Goal: Transaction & Acquisition: Subscribe to service/newsletter

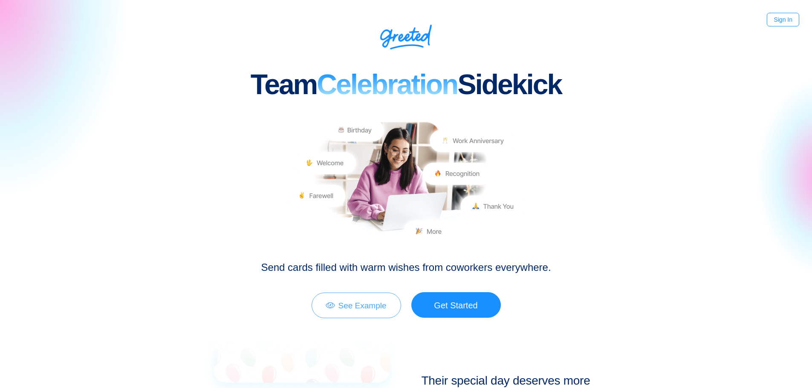
click at [391, 311] on link "See Example" at bounding box center [356, 306] width 89 height 26
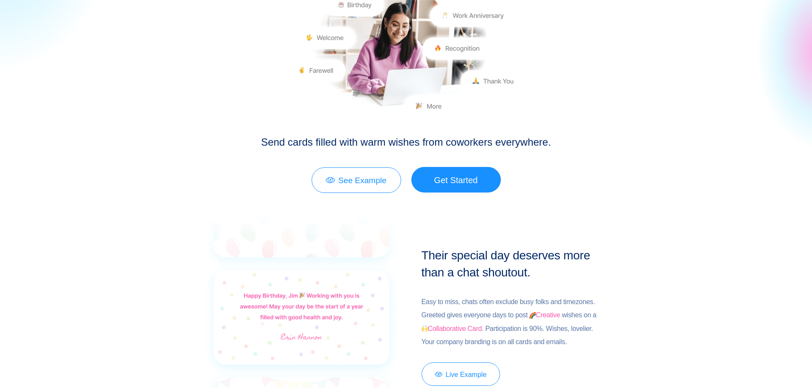
scroll to position [142, 0]
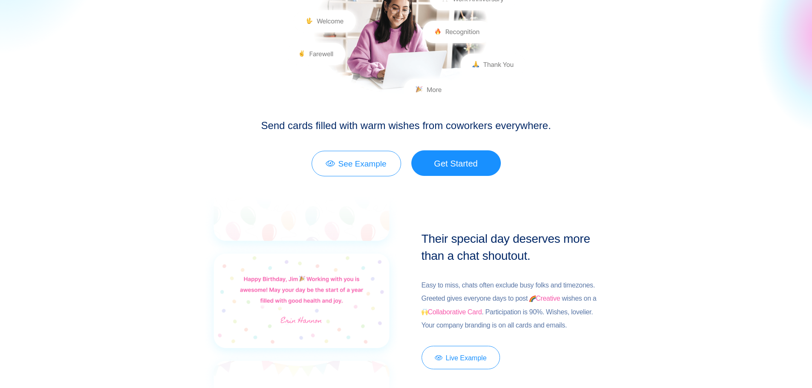
click at [451, 162] on link "Get Started" at bounding box center [455, 163] width 89 height 26
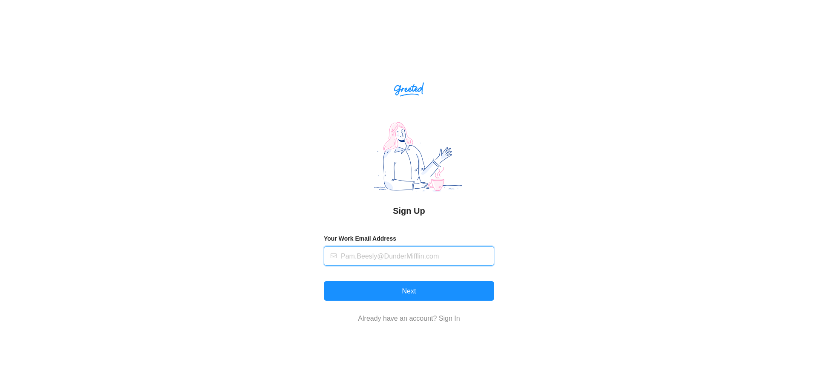
click at [375, 256] on input "text" at bounding box center [415, 256] width 148 height 19
type input "skyler.huette@ul.org"
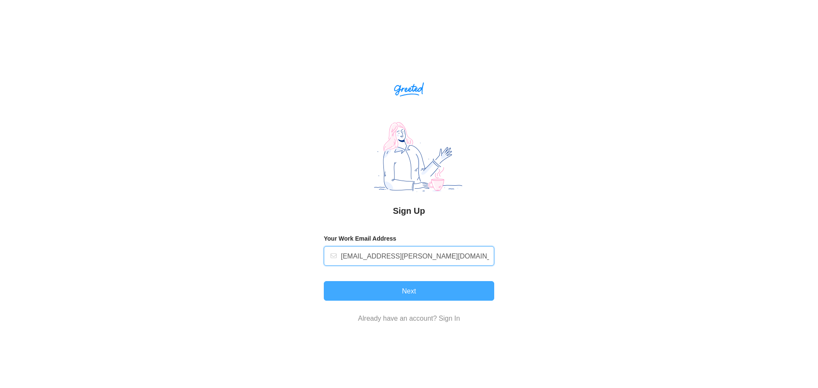
click at [390, 294] on button "Next" at bounding box center [409, 291] width 170 height 20
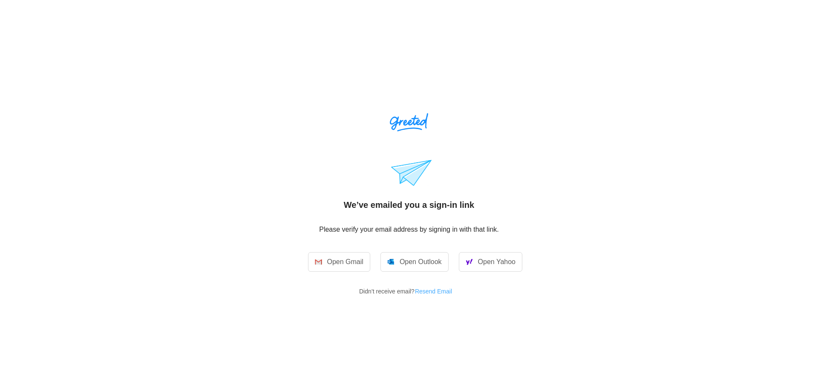
click at [433, 289] on button "Resend Email" at bounding box center [437, 292] width 44 height 14
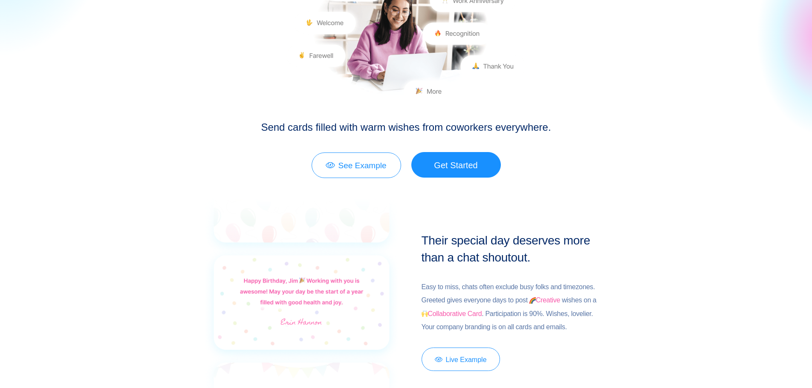
scroll to position [142, 0]
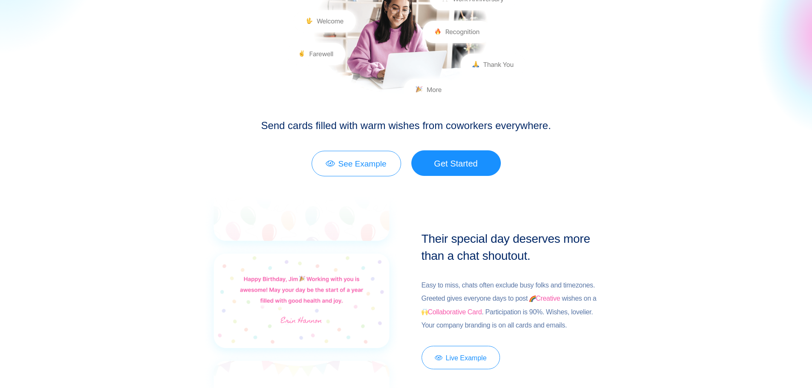
click at [465, 170] on link "Get Started" at bounding box center [455, 163] width 89 height 26
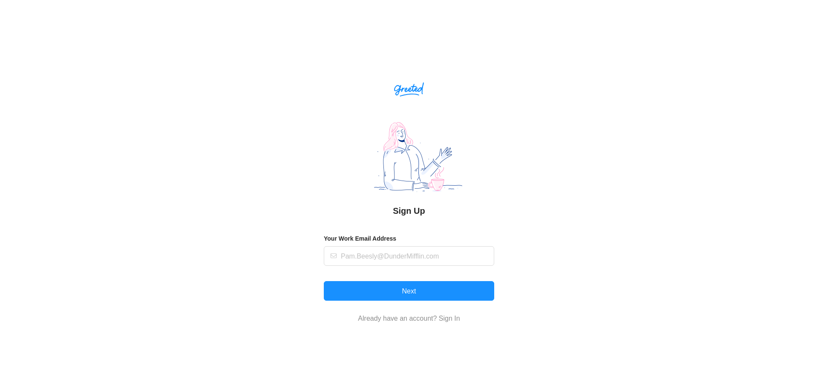
click at [390, 246] on div "Your Work Email Address" at bounding box center [409, 250] width 170 height 32
click at [397, 257] on input "text" at bounding box center [415, 256] width 148 height 19
click at [570, 259] on div "Sign Up Your Work Email Address Next Already have an account? Sign In" at bounding box center [409, 209] width 818 height 354
click at [450, 261] on input "text" at bounding box center [415, 256] width 148 height 19
click at [414, 257] on input "skyler.huette@ul.org" at bounding box center [415, 256] width 148 height 19
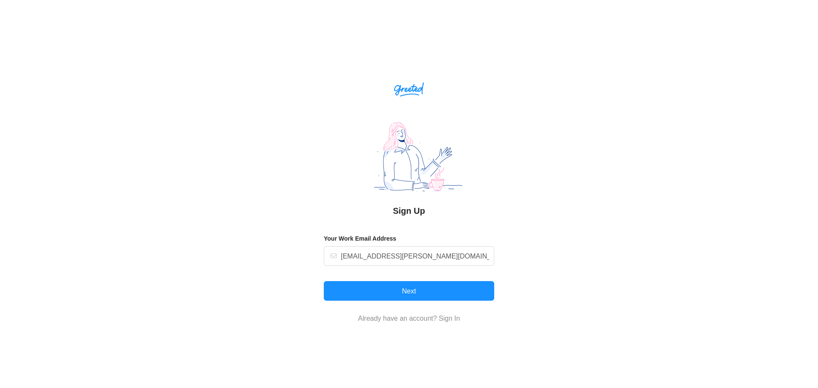
click at [520, 249] on div "Sign Up Your Work Email Address skyler.huette@ul.org Next Already have an accou…" at bounding box center [409, 209] width 818 height 354
click at [446, 260] on input "skyler.huette@ul.org" at bounding box center [415, 256] width 148 height 19
type input "skyler.huette@ul.org"
click at [529, 277] on div "Sign Up Your Work Email Address skyler.huette@ul.org Next Already have an accou…" at bounding box center [409, 209] width 818 height 354
click at [467, 289] on button "Next" at bounding box center [409, 291] width 170 height 20
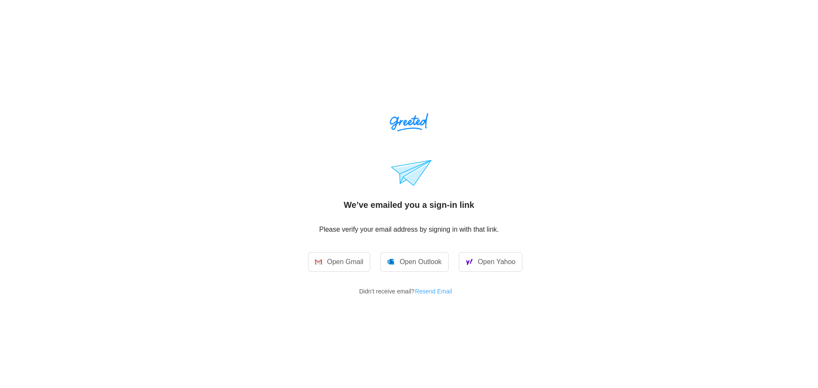
click at [444, 294] on button "Resend Email" at bounding box center [437, 292] width 44 height 14
drag, startPoint x: 73, startPoint y: 147, endPoint x: 127, endPoint y: 144, distance: 54.2
click at [73, 147] on div "We’ve emailed you a sign-in link Please verify your email address by signing in…" at bounding box center [409, 193] width 818 height 386
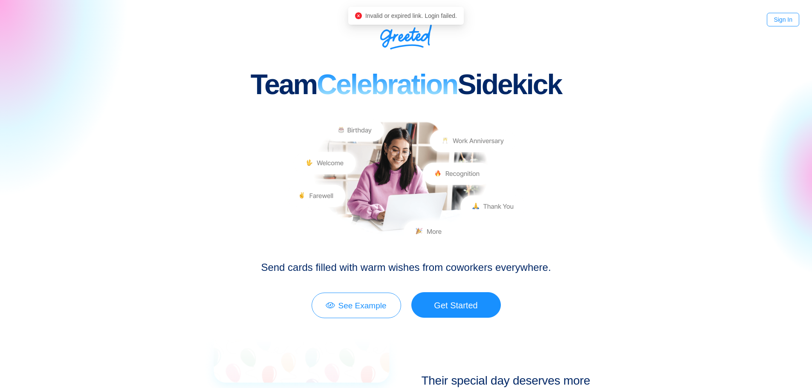
click at [555, 58] on div "Team Celebration Sidekick Send cards filled with warm wishes from coworkers eve…" at bounding box center [406, 163] width 499 height 312
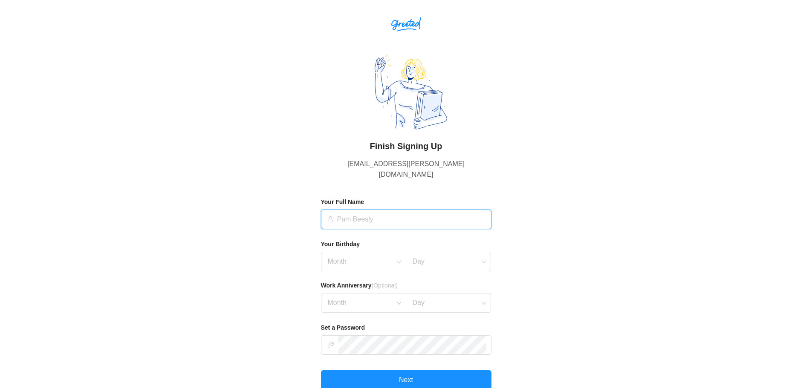
drag, startPoint x: 367, startPoint y: 222, endPoint x: 368, endPoint y: 218, distance: 4.8
click at [367, 222] on input "text" at bounding box center [411, 219] width 149 height 19
type input "Sky Huette"
click at [364, 252] on input at bounding box center [360, 261] width 69 height 19
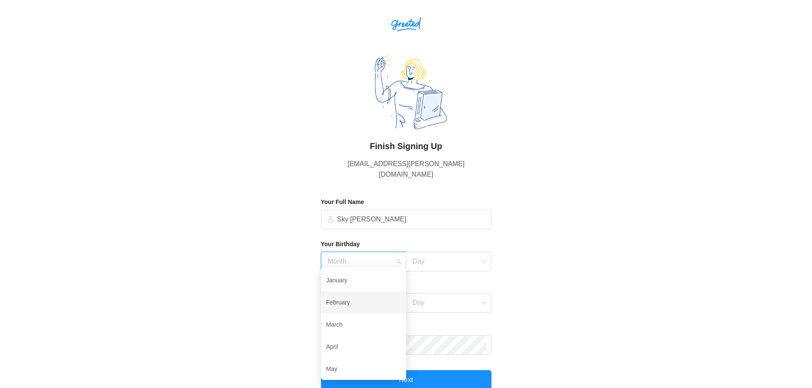
drag, startPoint x: 399, startPoint y: 312, endPoint x: 401, endPoint y: 317, distance: 5.5
click at [401, 317] on div "January February March April May June July August September" at bounding box center [363, 323] width 85 height 109
click at [364, 339] on div "July" at bounding box center [363, 345] width 75 height 18
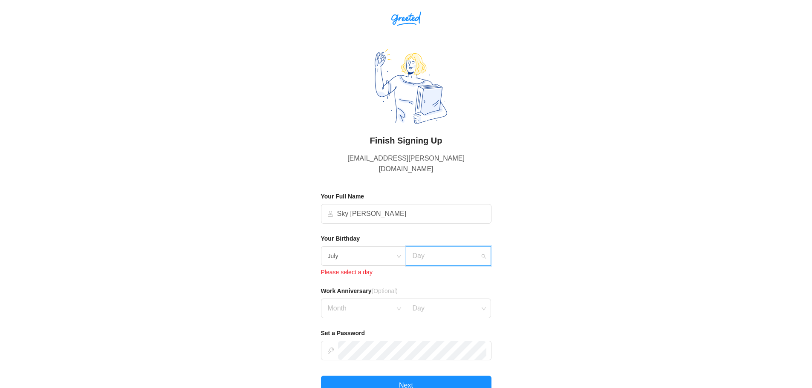
click at [420, 254] on input at bounding box center [445, 256] width 69 height 19
drag, startPoint x: 491, startPoint y: 309, endPoint x: 489, endPoint y: 292, distance: 16.8
click at [489, 292] on div "Your Birthday July Day Please select a day Work Anniversary (Optional) Month Day" at bounding box center [406, 276] width 170 height 84
click at [473, 252] on input at bounding box center [445, 256] width 69 height 19
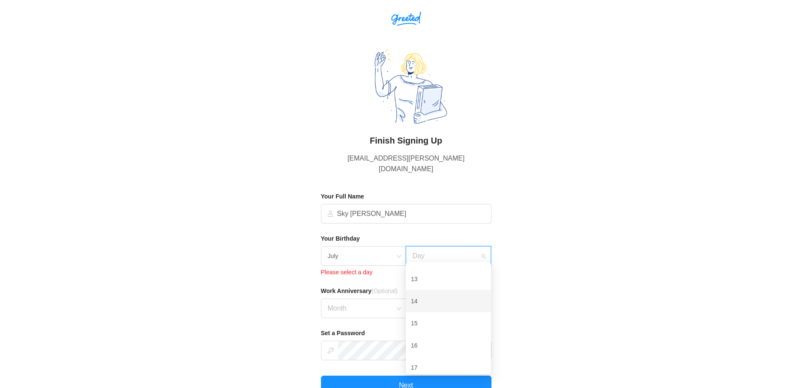
type input "8"
click at [449, 273] on div "8" at bounding box center [448, 275] width 75 height 18
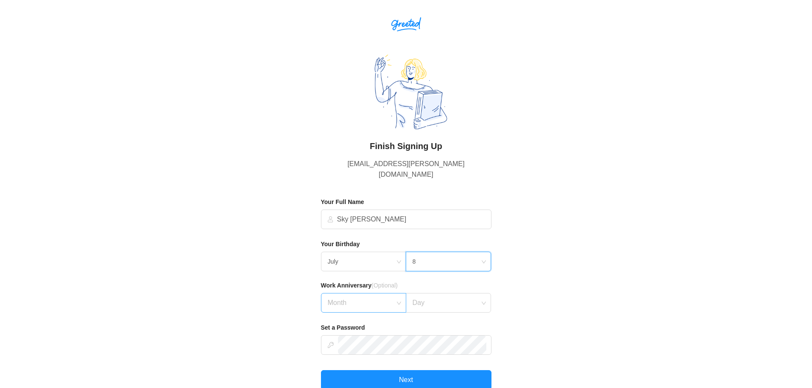
click at [395, 299] on div "Month" at bounding box center [363, 303] width 85 height 20
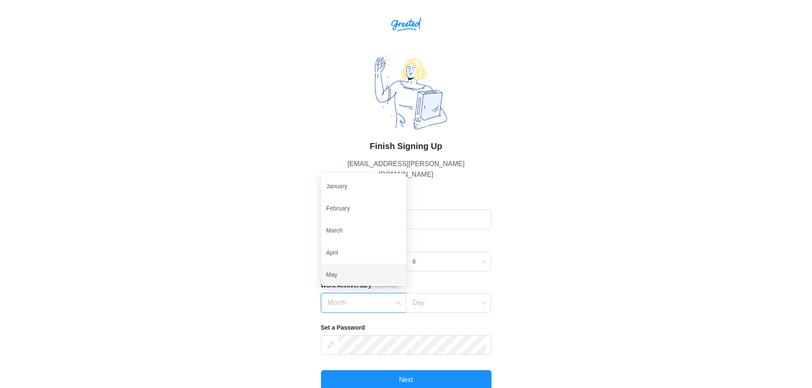
click at [352, 275] on div "May" at bounding box center [363, 275] width 75 height 18
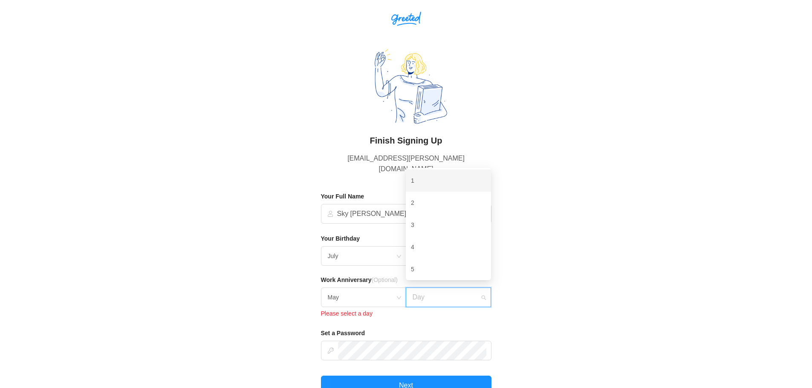
click at [431, 293] on input at bounding box center [445, 297] width 69 height 19
type input "1"
click at [418, 179] on div "1" at bounding box center [448, 181] width 75 height 18
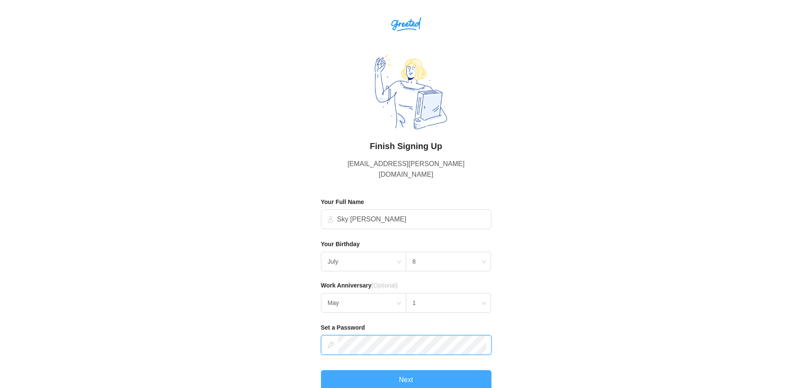
click at [441, 370] on button "Next" at bounding box center [406, 380] width 170 height 20
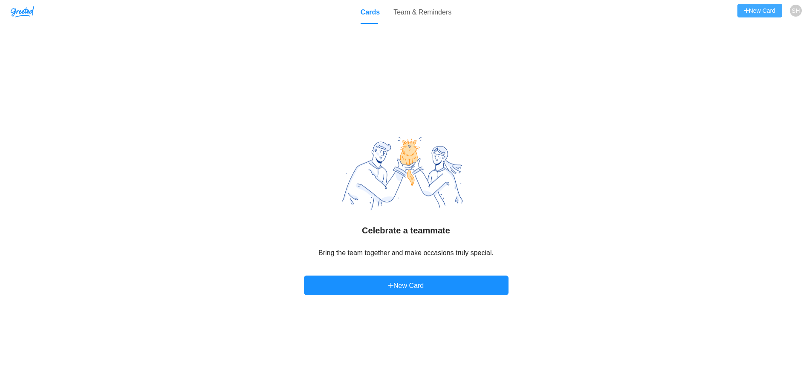
click at [773, 13] on button "New Card" at bounding box center [759, 11] width 45 height 14
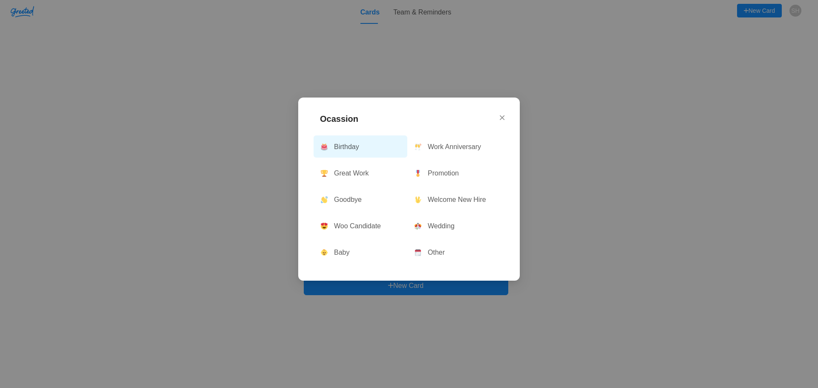
click at [346, 145] on button "Birthday" at bounding box center [361, 147] width 94 height 22
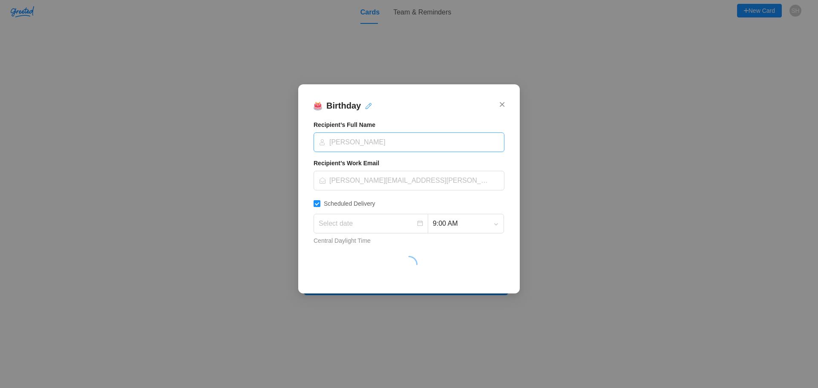
click at [349, 144] on input at bounding box center [406, 142] width 175 height 19
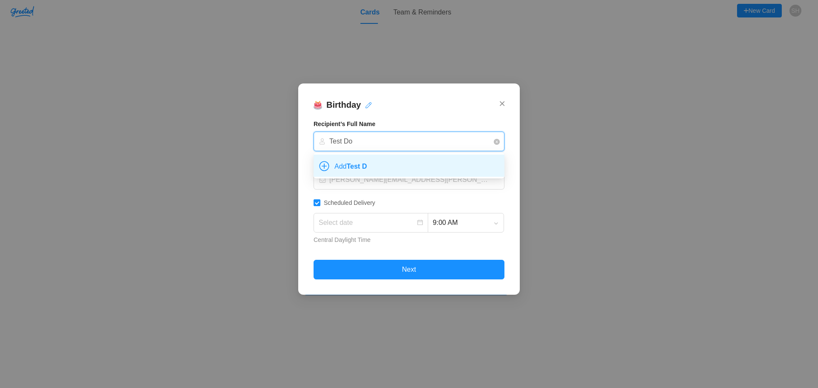
type input "Test Doe"
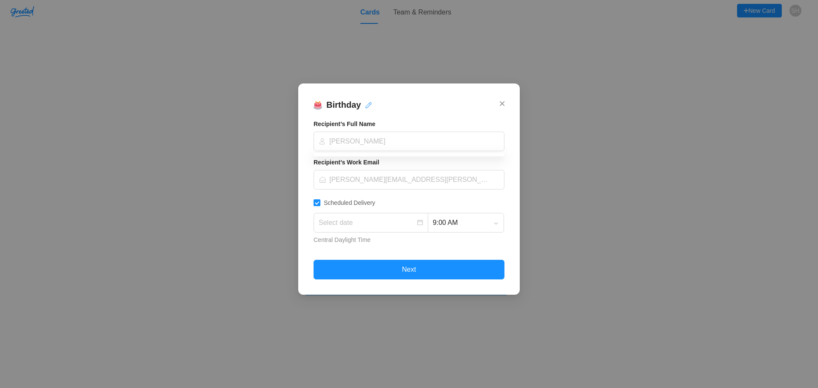
click at [464, 115] on div "Birthday Recipient’s Full Name Michael Scott Recipient’s Work Email Michael.Sco…" at bounding box center [409, 189] width 191 height 181
click at [364, 144] on input at bounding box center [406, 141] width 175 height 19
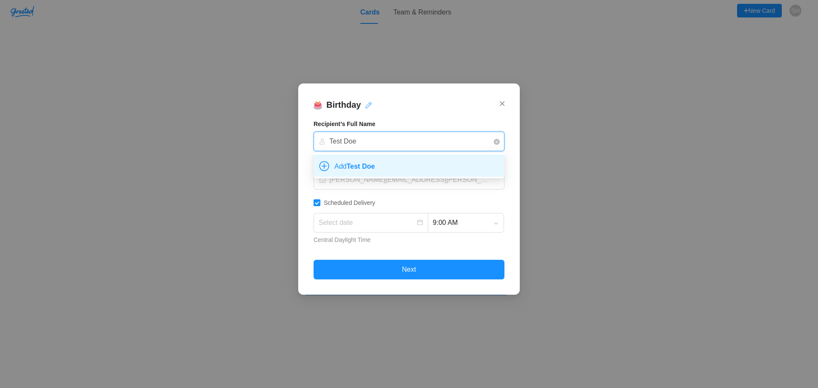
type input "Test Doe"
click at [361, 167] on button "Add Test Doe" at bounding box center [347, 162] width 67 height 14
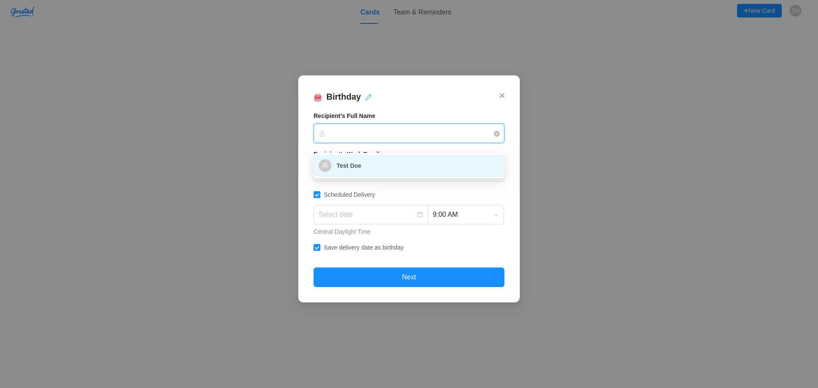
click at [406, 105] on h2 "Birthday" at bounding box center [409, 99] width 191 height 16
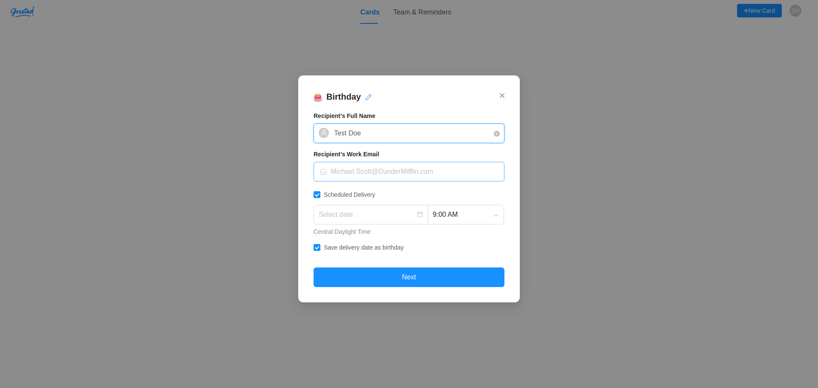
click at [372, 178] on input "text" at bounding box center [415, 171] width 169 height 19
click at [376, 174] on input "text" at bounding box center [415, 171] width 169 height 19
type input "skylasorsa@gmail.com"
click at [319, 195] on div "Scheduled Delivery 9:00 AM Central Daylight Time" at bounding box center [409, 212] width 191 height 49
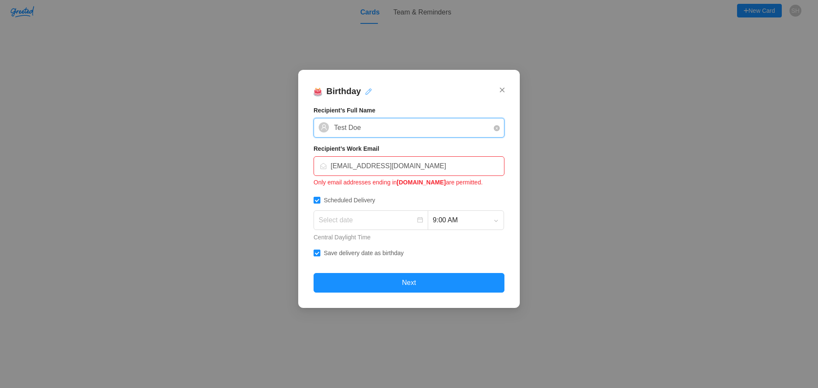
click at [317, 198] on input "Scheduled Delivery" at bounding box center [317, 200] width 6 height 6
checkbox input "false"
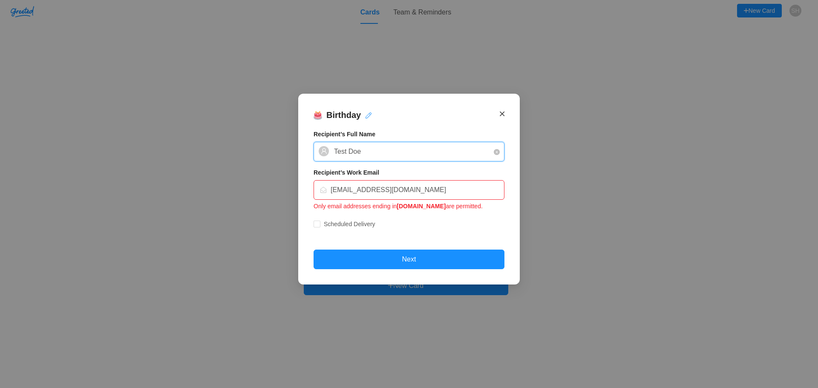
click at [504, 115] on icon "Close" at bounding box center [502, 114] width 5 height 8
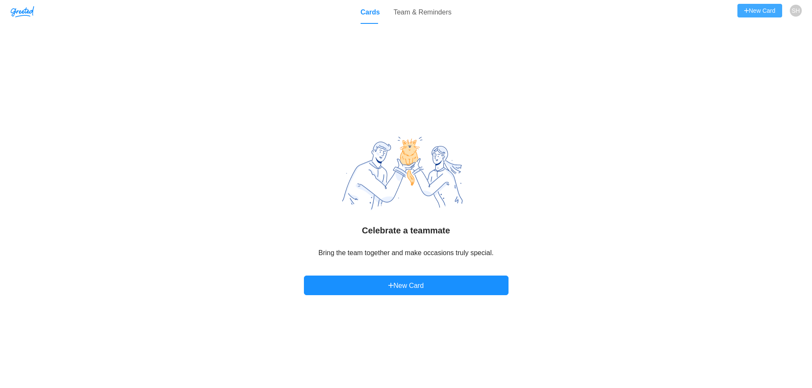
click at [770, 14] on button "New Card" at bounding box center [759, 11] width 45 height 14
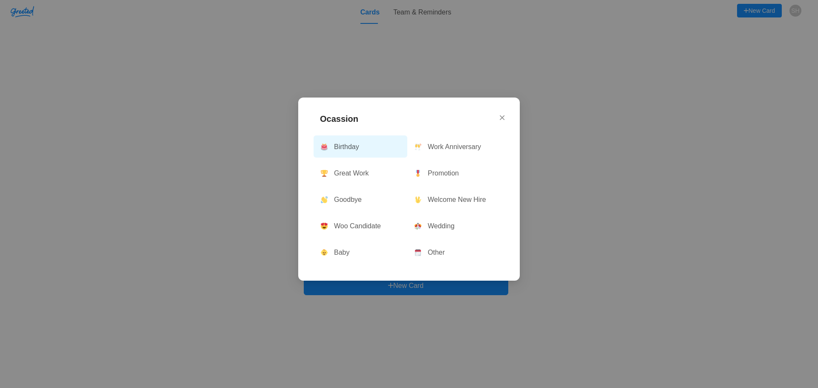
click at [357, 149] on button "Birthday" at bounding box center [361, 147] width 94 height 22
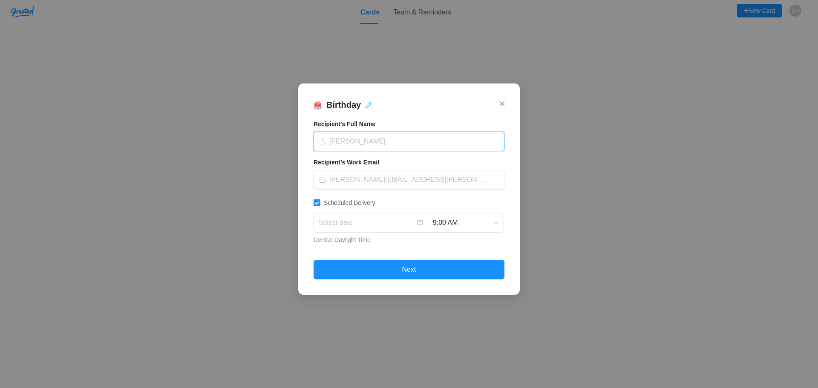
click at [368, 143] on input at bounding box center [406, 141] width 175 height 19
type input "a"
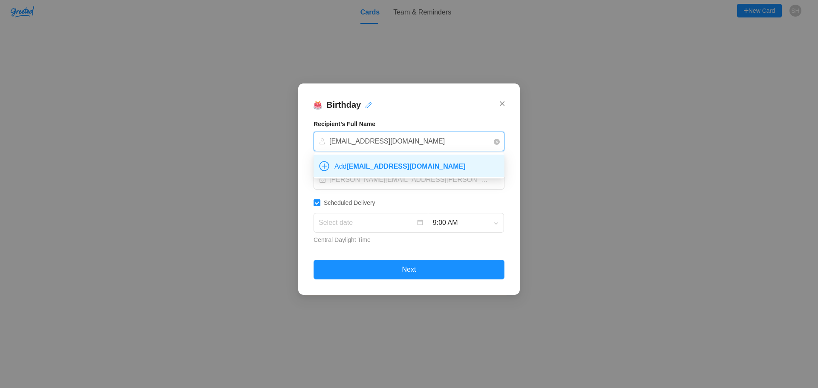
type input "[EMAIL_ADDRESS][DOMAIN_NAME]"
click at [403, 168] on button "Add stakeholder.awards@ul.org" at bounding box center [393, 162] width 158 height 14
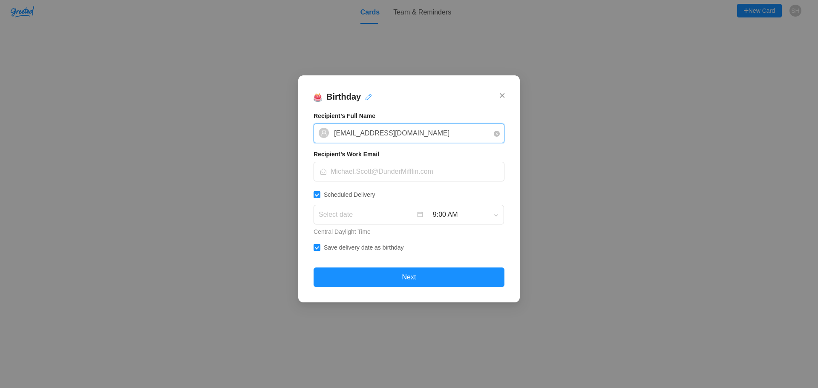
click at [369, 199] on label "Scheduled Delivery" at bounding box center [346, 194] width 65 height 9
click at [320, 197] on input "Scheduled Delivery" at bounding box center [317, 194] width 6 height 6
checkbox input "false"
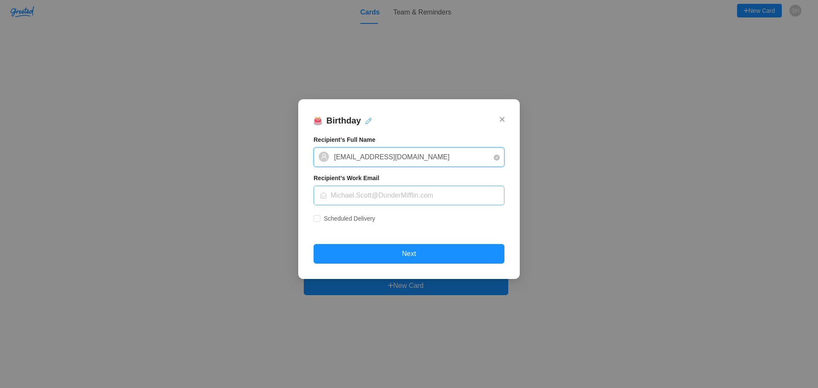
click at [356, 193] on input "text" at bounding box center [415, 195] width 169 height 19
click at [400, 167] on form "Recipient’s Full Name ? stakeholder.awards@ul.org Recipient’s Work Email Schedu…" at bounding box center [409, 199] width 191 height 129
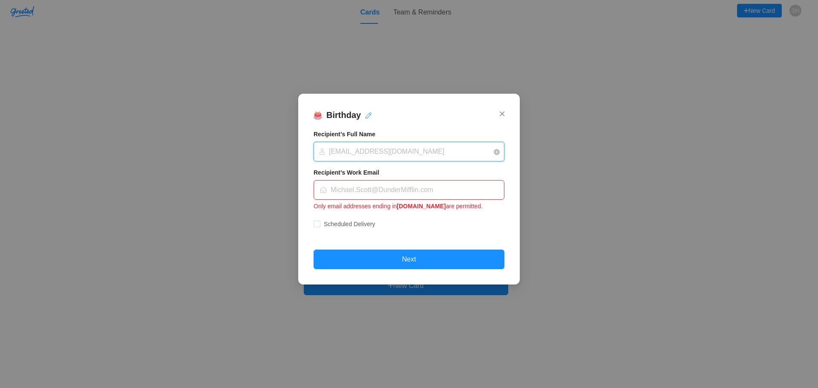
click at [434, 150] on input at bounding box center [406, 151] width 175 height 19
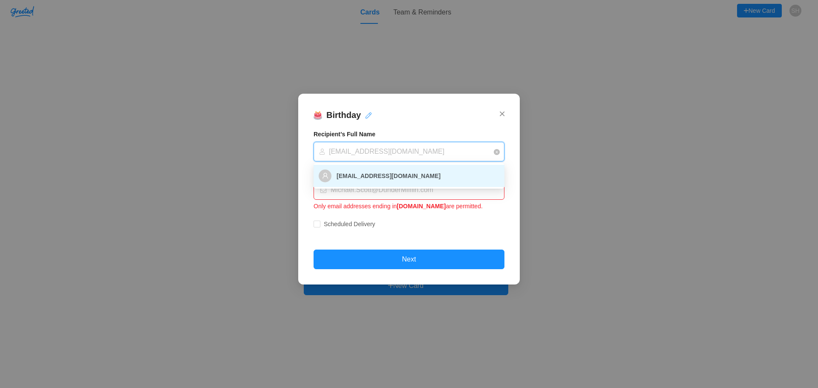
click at [389, 199] on input "text" at bounding box center [415, 190] width 169 height 19
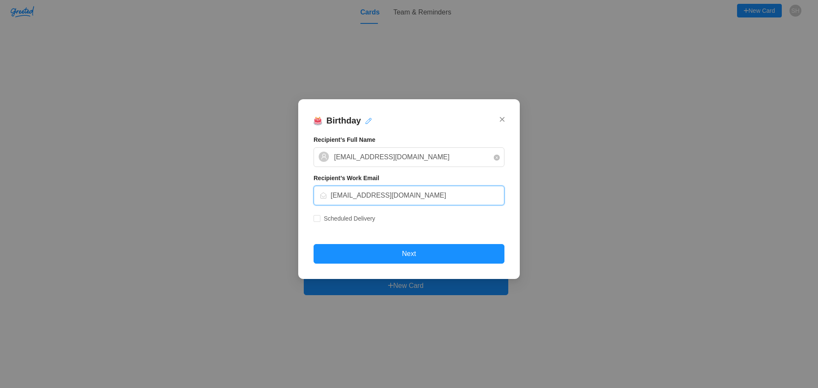
type input "[EMAIL_ADDRESS][DOMAIN_NAME]"
click at [389, 221] on div "Scheduled Delivery" at bounding box center [409, 220] width 191 height 17
click at [322, 217] on span "Scheduled Delivery" at bounding box center [349, 218] width 58 height 7
click at [320, 217] on input "Scheduled Delivery" at bounding box center [317, 218] width 6 height 6
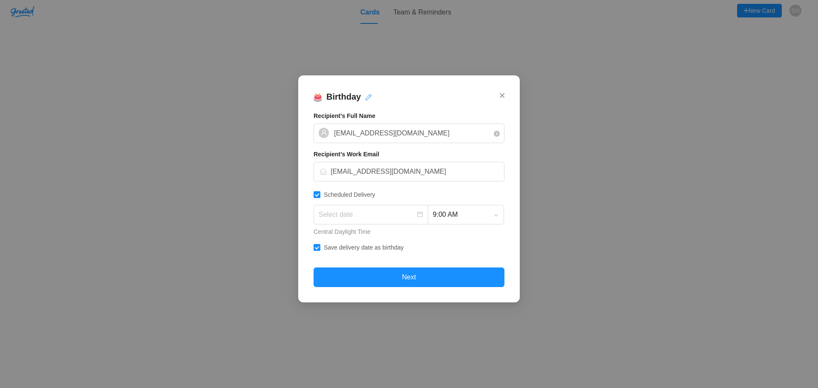
click at [353, 219] on input at bounding box center [367, 214] width 97 height 13
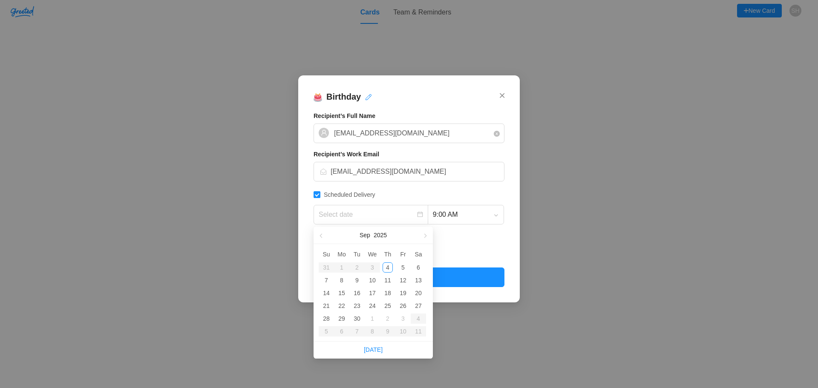
click at [353, 217] on input at bounding box center [367, 214] width 97 height 13
click at [317, 194] on input "Scheduled Delivery" at bounding box center [317, 194] width 6 height 6
checkbox input "false"
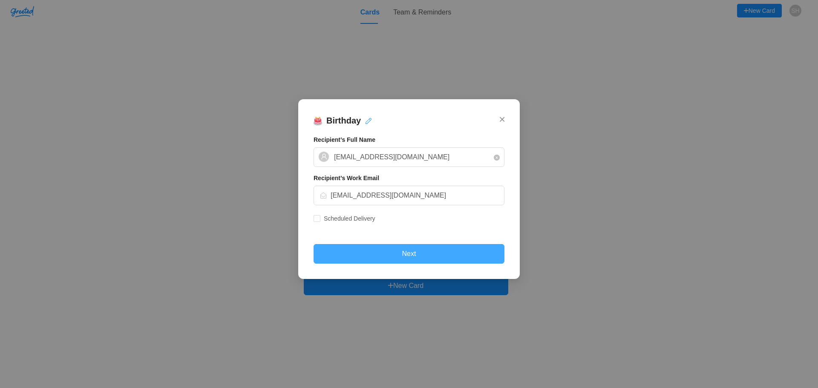
click at [402, 253] on button "Next" at bounding box center [409, 254] width 191 height 20
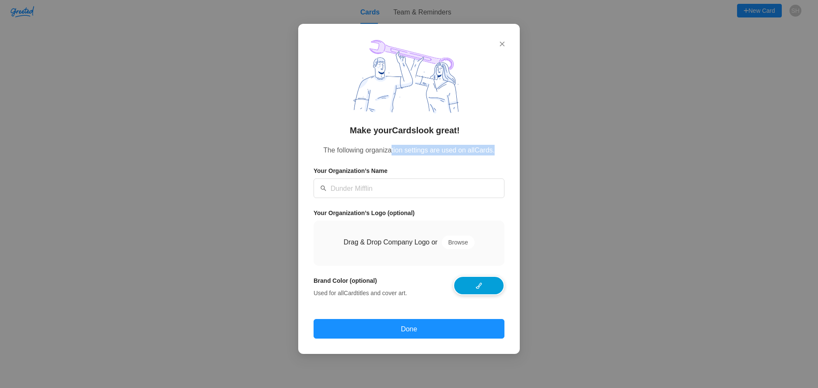
drag, startPoint x: 391, startPoint y: 151, endPoint x: 501, endPoint y: 154, distance: 110.0
click at [501, 154] on p "The following organization settings are used on all Cards ." at bounding box center [409, 150] width 191 height 11
click at [500, 154] on p "The following organization settings are used on all Cards ." at bounding box center [409, 150] width 191 height 11
click at [402, 193] on input "text" at bounding box center [415, 188] width 169 height 19
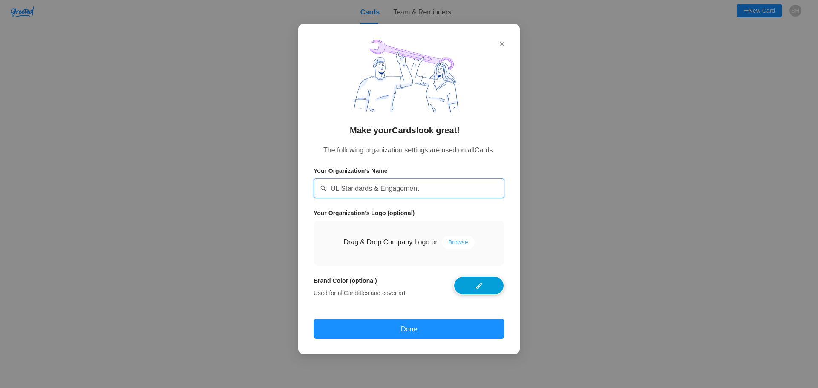
type input "UL Standards & Engagement"
click at [463, 239] on button "Browse" at bounding box center [458, 243] width 33 height 14
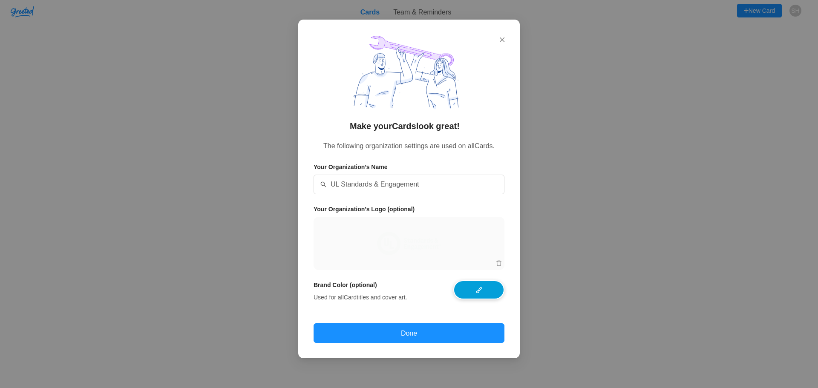
click at [480, 293] on span at bounding box center [478, 289] width 51 height 19
click at [482, 295] on span at bounding box center [478, 289] width 51 height 19
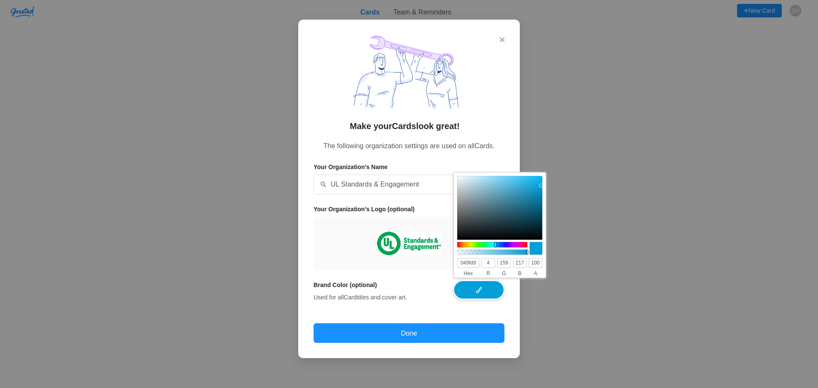
drag, startPoint x: 476, startPoint y: 263, endPoint x: 455, endPoint y: 262, distance: 21.3
click at [455, 262] on div "049fd9 4 159 217 100" at bounding box center [500, 263] width 92 height 12
type input "00451"
click at [478, 262] on input "00451" at bounding box center [468, 263] width 22 height 10
click at [483, 288] on span at bounding box center [478, 289] width 51 height 19
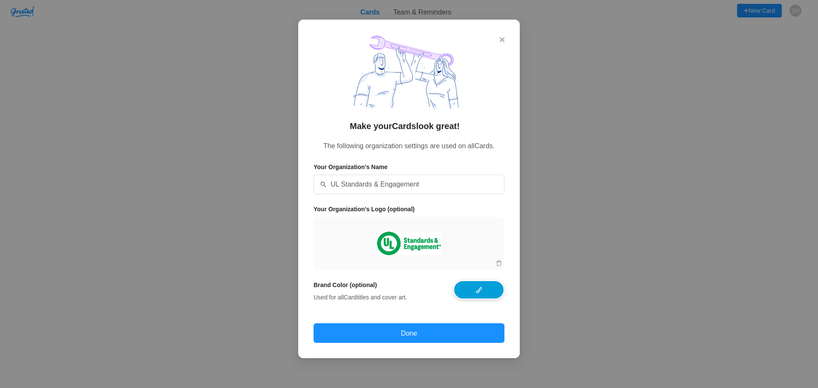
click at [491, 300] on div at bounding box center [478, 291] width 51 height 22
click at [488, 295] on span at bounding box center [478, 289] width 51 height 19
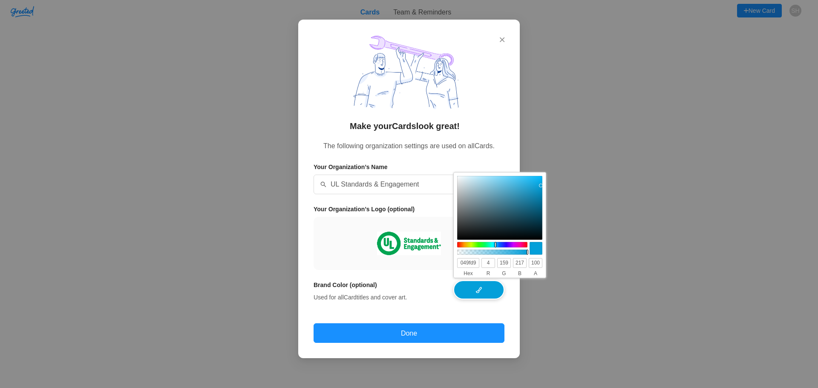
click at [476, 263] on input "049fd9" at bounding box center [468, 263] width 22 height 10
drag, startPoint x: 477, startPoint y: 262, endPoint x: 432, endPoint y: 259, distance: 45.2
click at [432, 259] on body "Shadow: (click to exit) New Card SH Cards Team & Reminders Celebrate a teammate…" at bounding box center [406, 194] width 812 height 388
type input "00a451"
type input "#00a451"
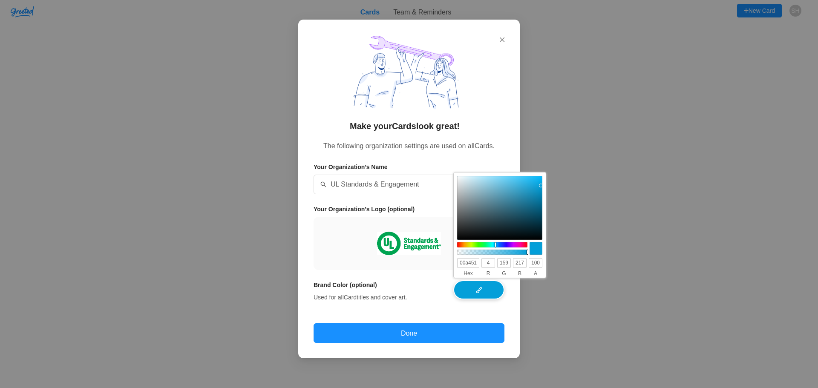
type input "0"
type input "164"
type input "81"
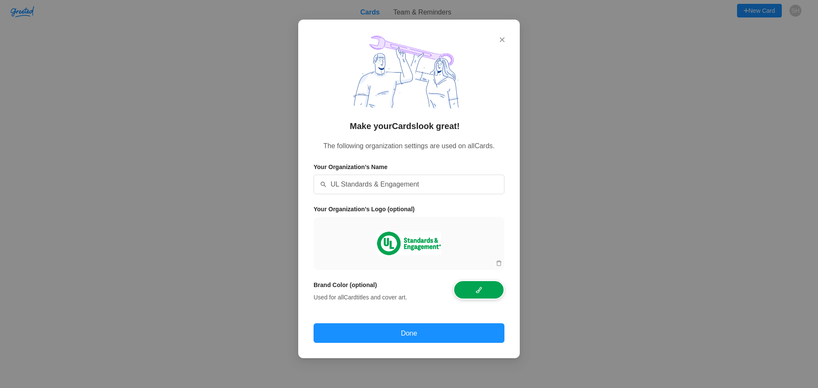
click at [390, 282] on h4 "Brand Color (optional)" at bounding box center [360, 284] width 93 height 9
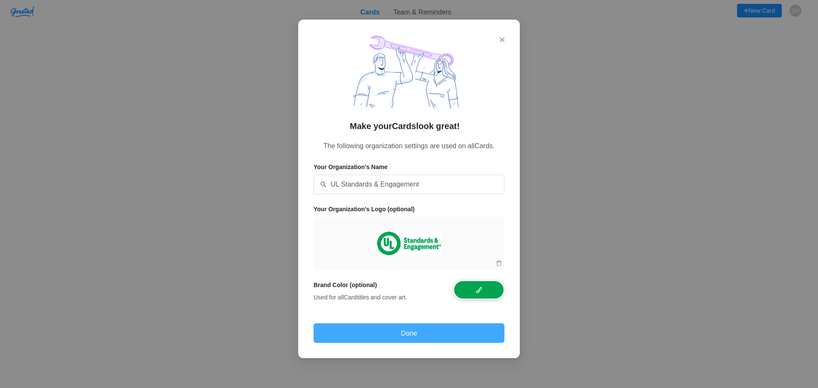
click at [411, 332] on button "Done" at bounding box center [409, 333] width 191 height 20
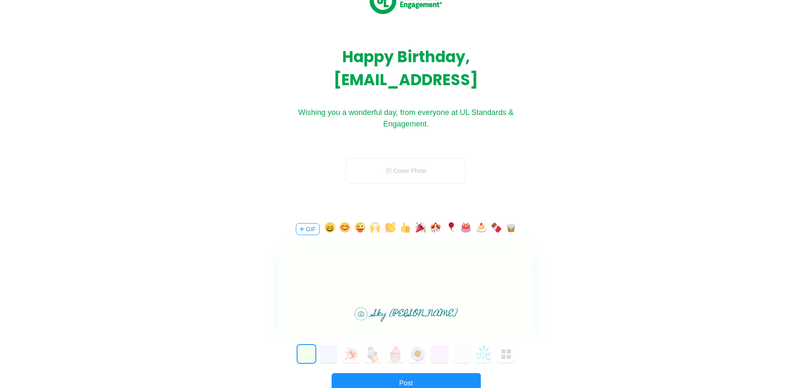
scroll to position [1, 0]
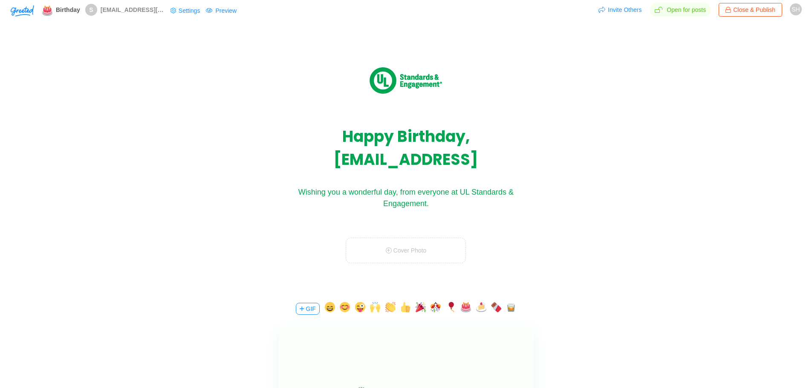
click at [410, 248] on span "Cover Photo" at bounding box center [406, 250] width 41 height 7
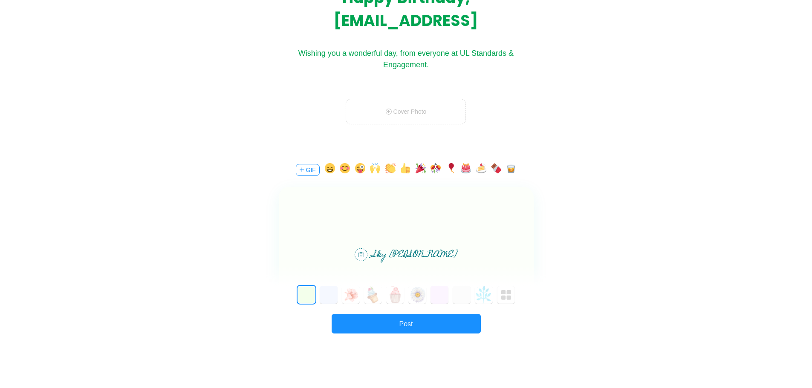
scroll to position [143, 0]
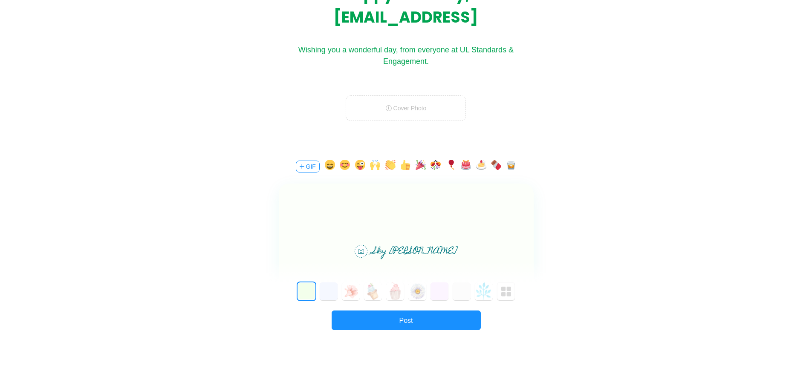
click at [424, 167] on button "button" at bounding box center [420, 167] width 10 height 14
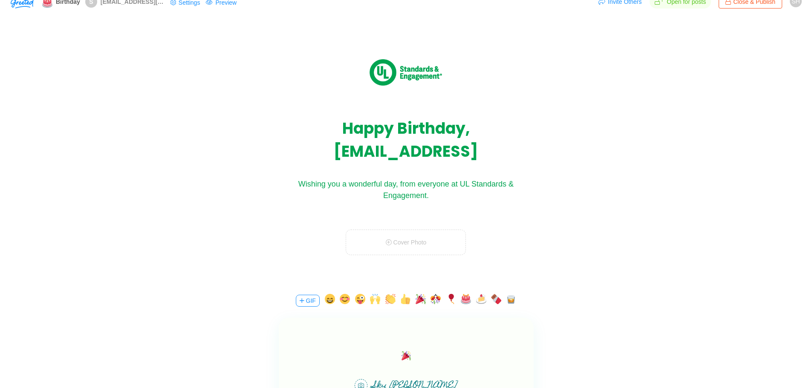
scroll to position [1, 0]
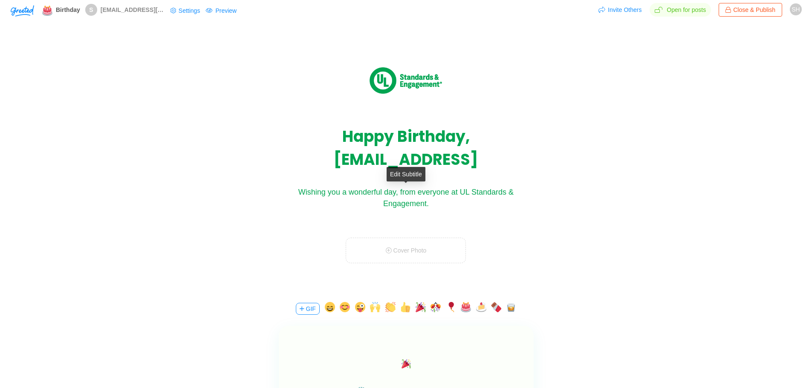
click at [406, 191] on textarea "Wishing you a wonderful day, from everyone at UL Standards & Engagement." at bounding box center [406, 198] width 256 height 23
click at [433, 195] on textarea "Wishing you a wonderful day, from everyone at UL Standards & Engagement." at bounding box center [406, 198] width 256 height 23
click at [434, 202] on textarea "Wishing you a wonderful day, from everyone at UL Standards & Engagement." at bounding box center [406, 198] width 256 height 23
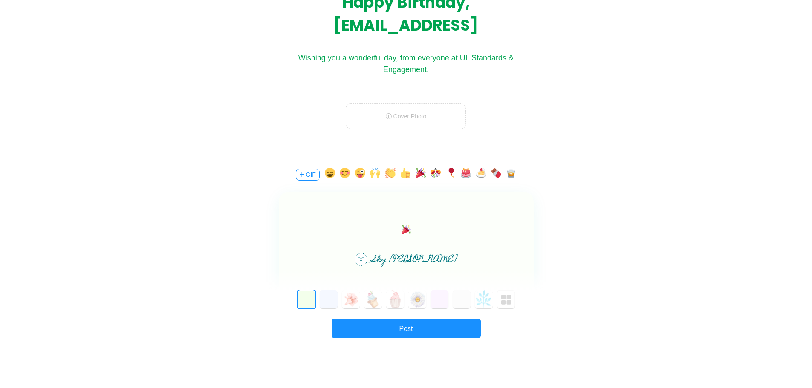
scroll to position [142, 0]
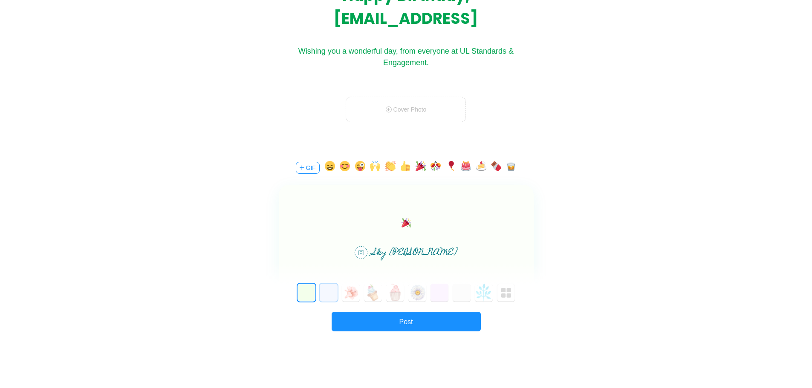
click at [333, 294] on button "1" at bounding box center [329, 293] width 18 height 18
click at [347, 294] on button "2" at bounding box center [351, 293] width 18 height 18
click at [441, 291] on button "6" at bounding box center [439, 293] width 18 height 18
click at [306, 290] on button "0" at bounding box center [306, 293] width 18 height 18
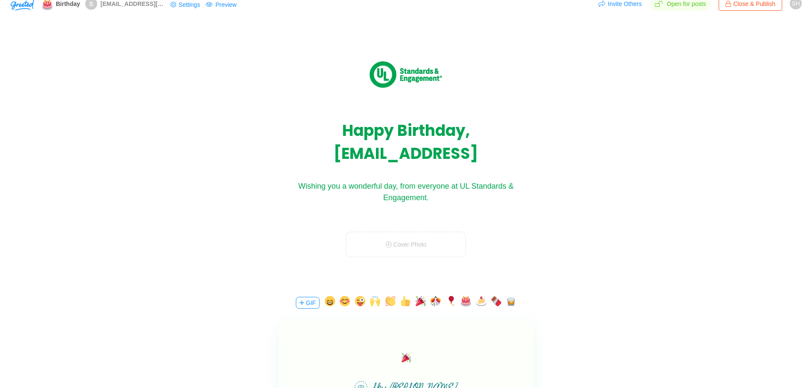
scroll to position [0, 0]
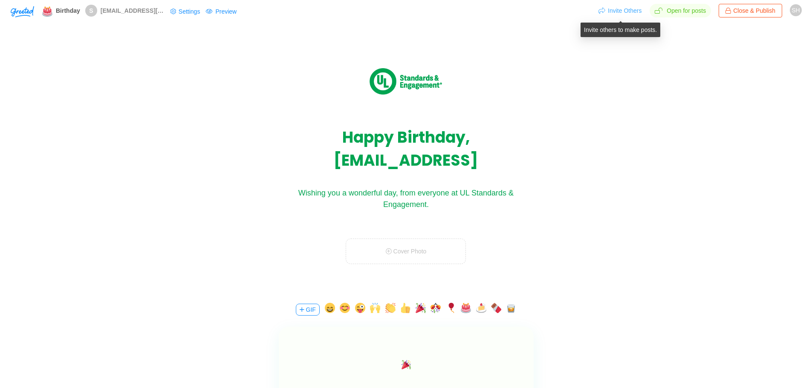
click at [624, 13] on button "Invite Others" at bounding box center [620, 11] width 44 height 14
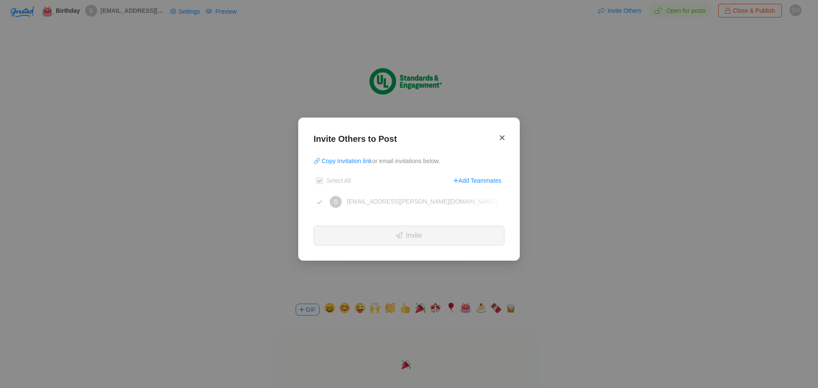
click at [501, 137] on icon "Close" at bounding box center [502, 138] width 5 height 8
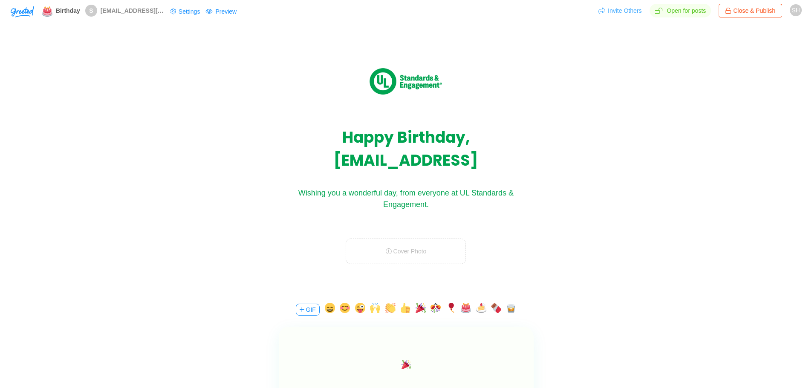
click at [634, 12] on button "Invite Others" at bounding box center [620, 11] width 44 height 14
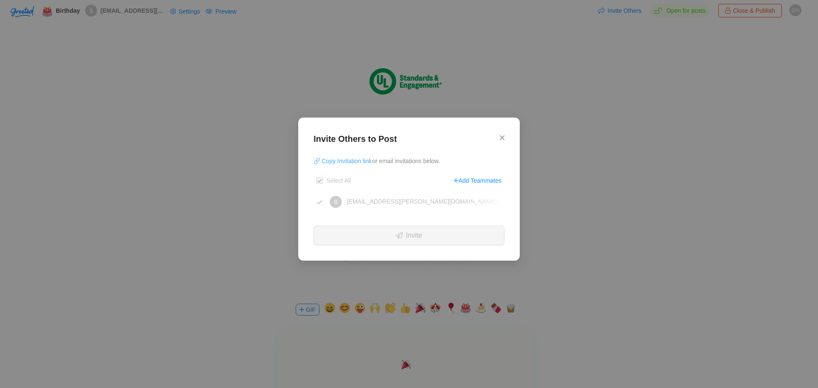
click at [358, 160] on button "Copy Invitation link" at bounding box center [343, 161] width 59 height 14
click at [506, 138] on div "Invite Others to Post Copy Invitation link or email invitations below. Select A…" at bounding box center [409, 189] width 222 height 143
click at [497, 138] on h2 "Invite Others to Post" at bounding box center [409, 141] width 191 height 16
click at [508, 138] on div "Invite Others to Post Copy Invitation link or email invitations below. Select A…" at bounding box center [409, 189] width 222 height 143
click at [504, 139] on icon "Close" at bounding box center [502, 138] width 5 height 8
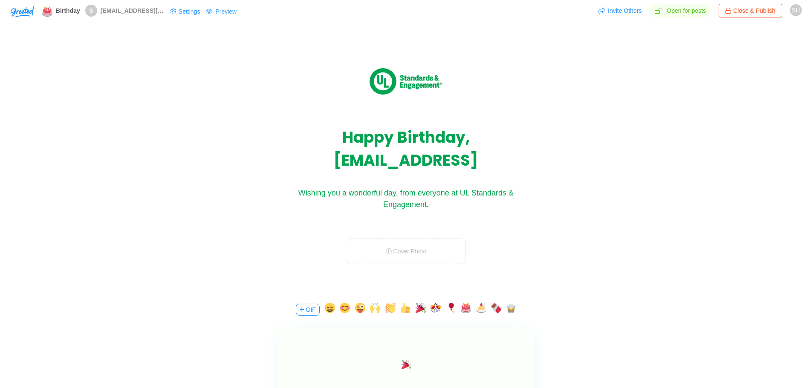
click at [216, 11] on button "Preview" at bounding box center [221, 12] width 32 height 14
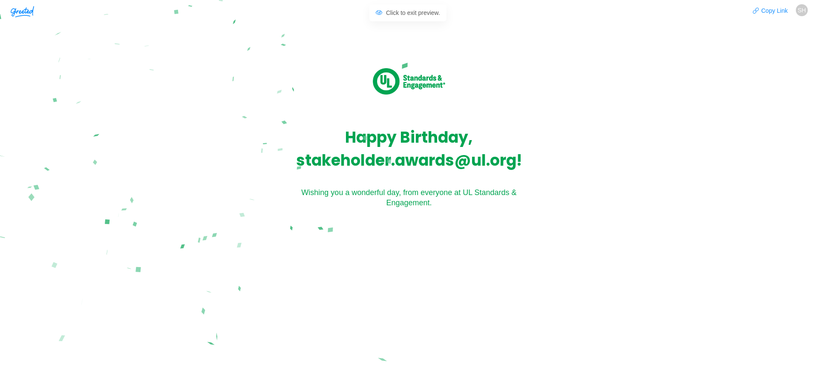
click at [398, 12] on header "Copy Link SH" at bounding box center [409, 10] width 818 height 21
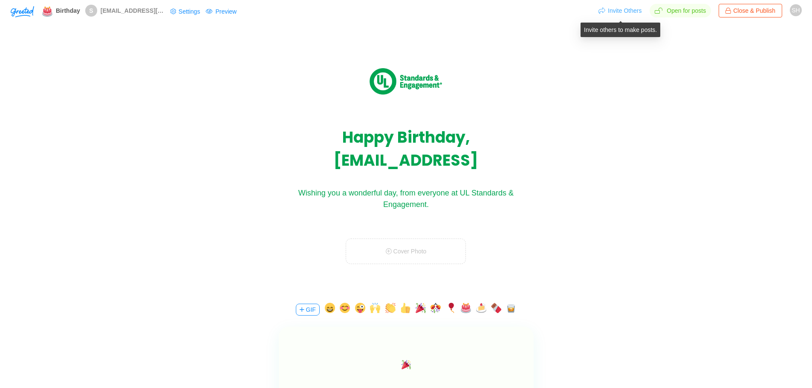
click at [616, 15] on button "Invite Others" at bounding box center [620, 11] width 44 height 14
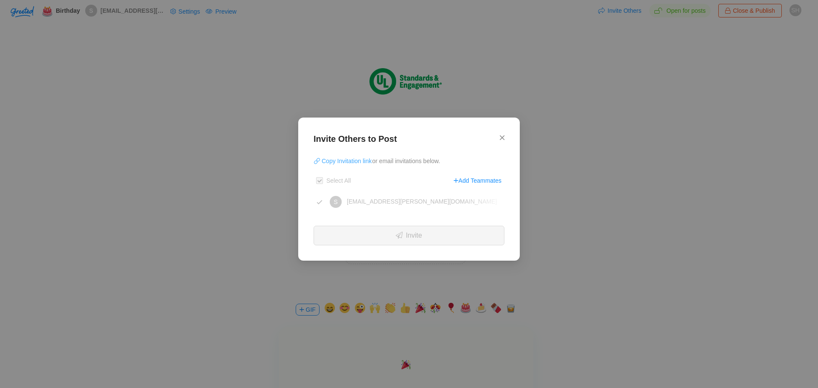
click at [349, 160] on button "Copy Invitation link" at bounding box center [343, 161] width 59 height 14
click at [502, 139] on icon "Close" at bounding box center [502, 138] width 5 height 8
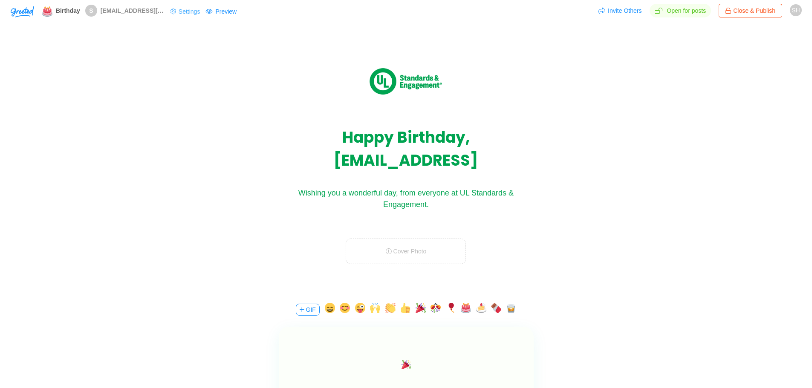
click at [194, 12] on button "Settings" at bounding box center [185, 12] width 31 height 14
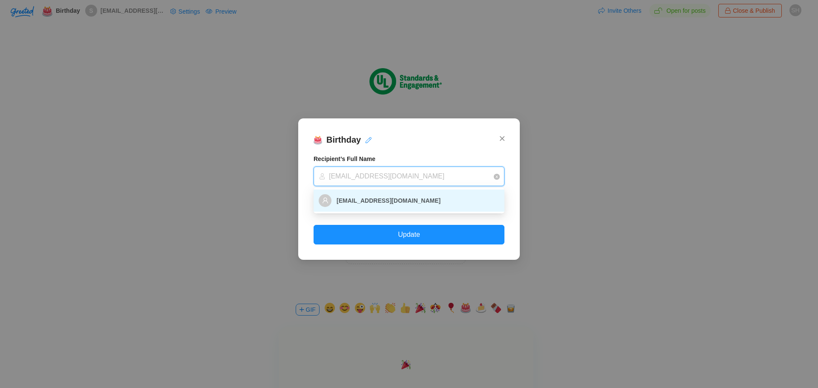
click at [422, 175] on input at bounding box center [406, 176] width 175 height 19
click at [403, 176] on input at bounding box center [406, 176] width 175 height 19
click at [505, 141] on div "Birthday Recipient’s Full Name [EMAIL_ADDRESS][DOMAIN_NAME] Scheduled Delivery …" at bounding box center [409, 188] width 222 height 141
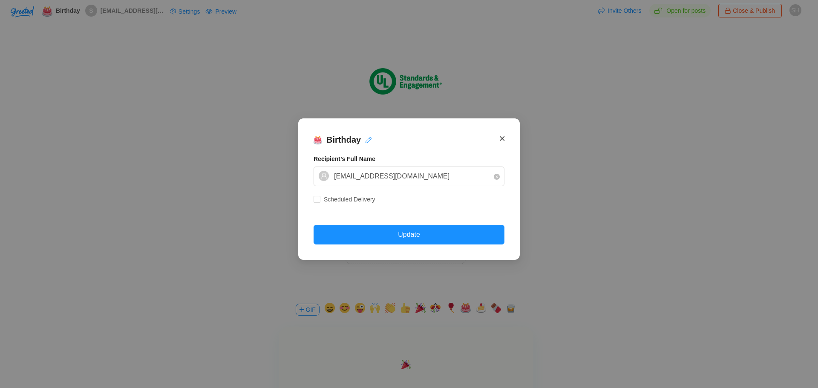
click at [501, 134] on span "Close" at bounding box center [502, 139] width 5 height 24
